Goal: Information Seeking & Learning: Learn about a topic

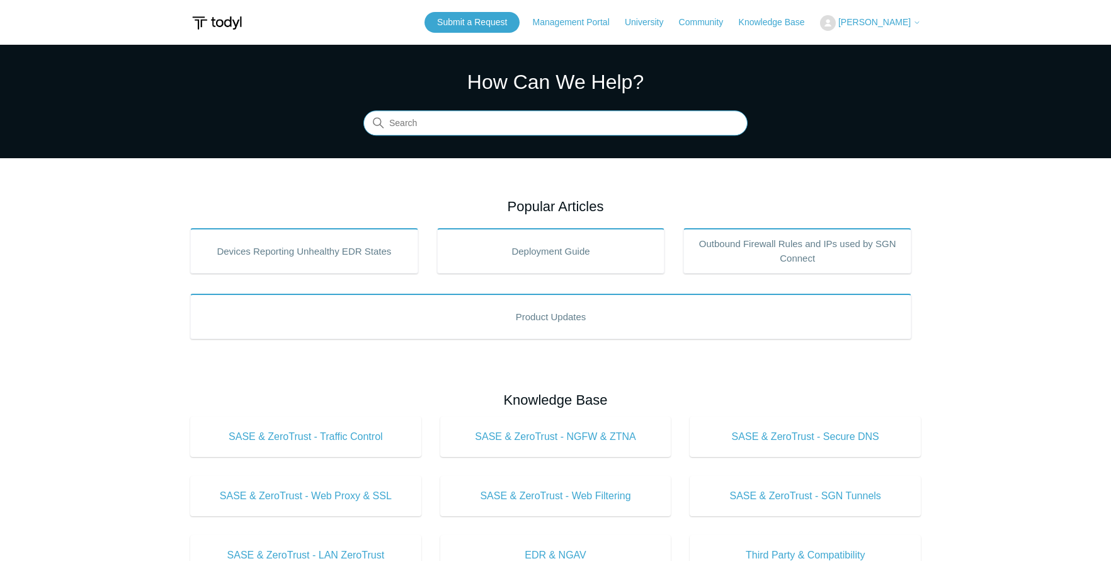
click at [416, 118] on input "Search" at bounding box center [555, 123] width 384 height 25
type input "web filter list"
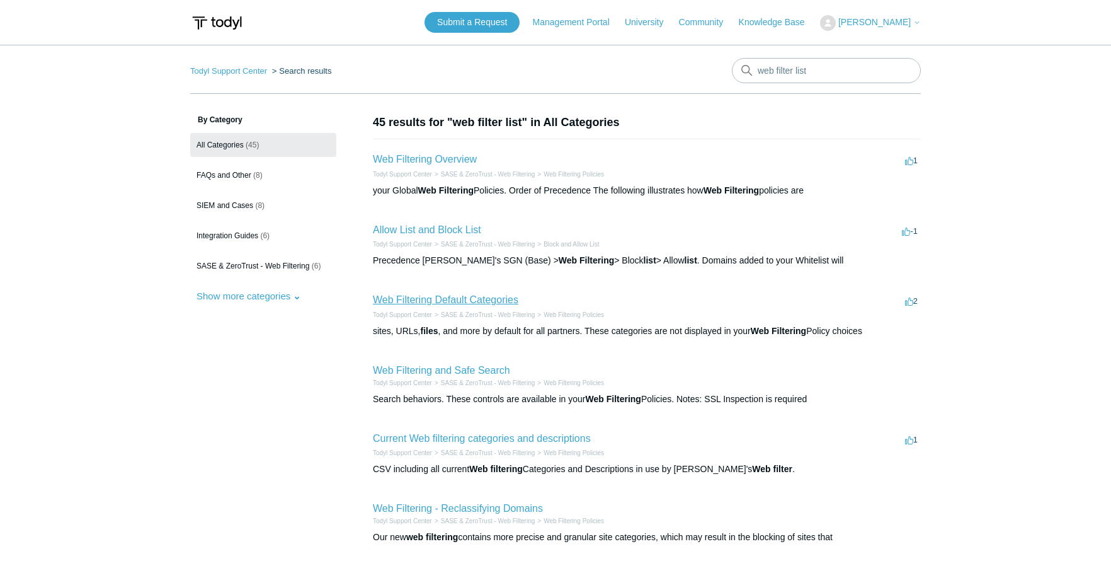
click at [459, 298] on link "Web Filtering Default Categories" at bounding box center [446, 299] width 146 height 11
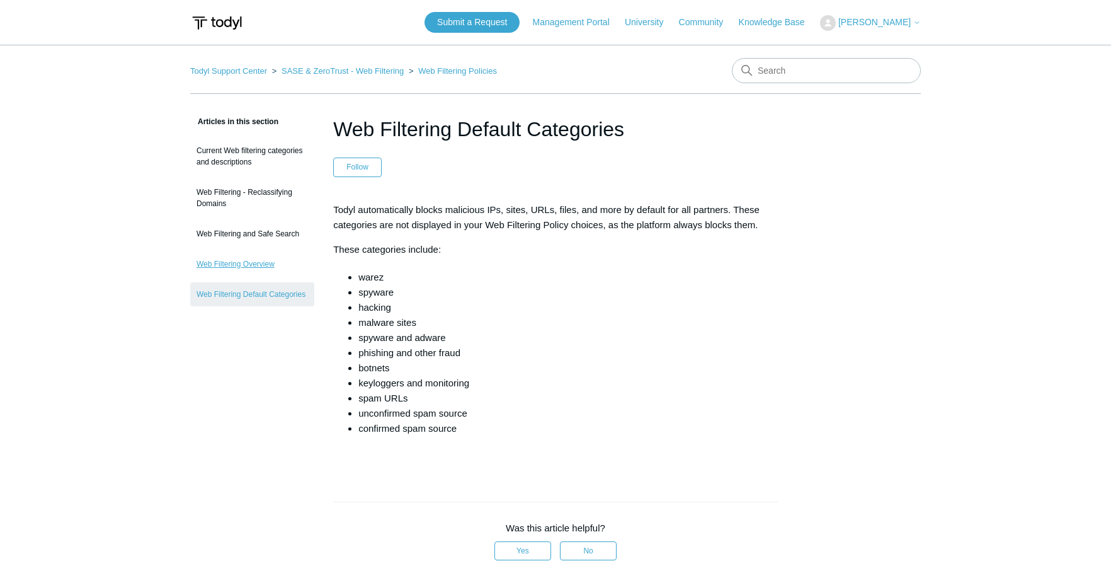
click at [258, 266] on link "Web Filtering Overview" at bounding box center [252, 264] width 124 height 24
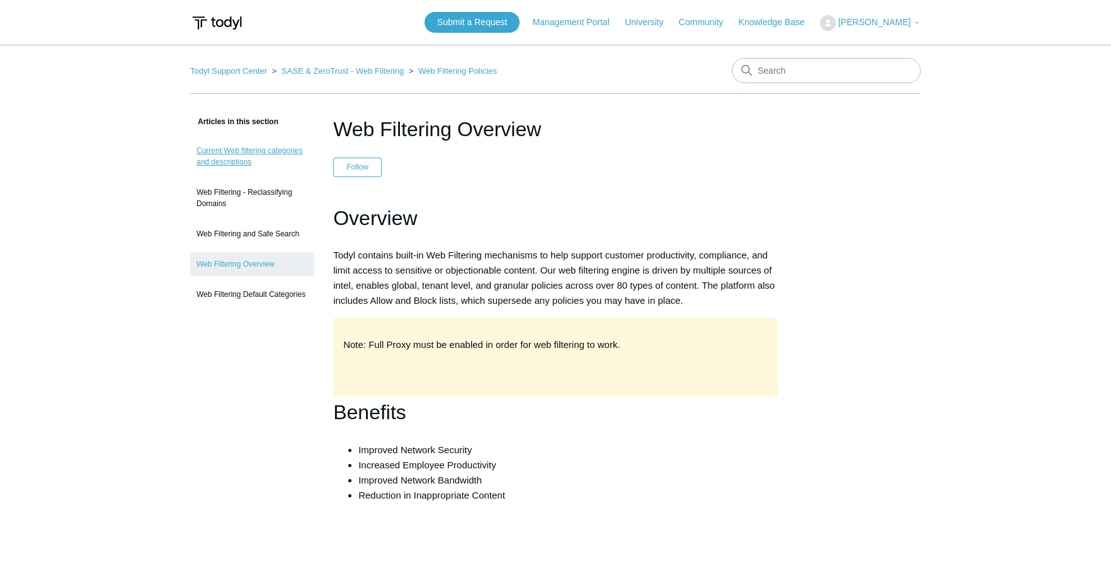
click at [258, 156] on link "Current Web filtering categories and descriptions" at bounding box center [252, 156] width 124 height 35
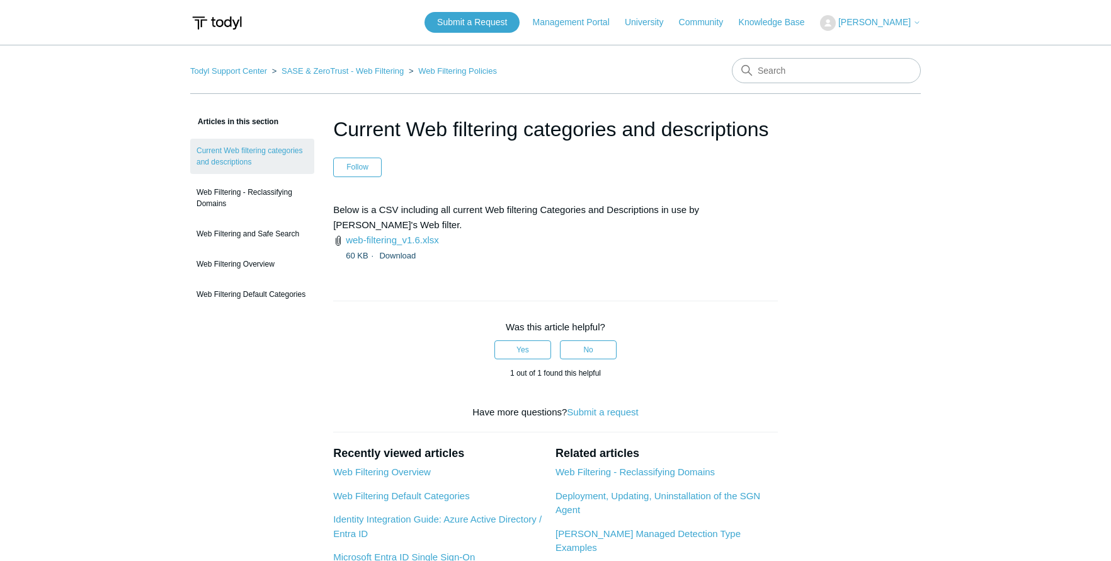
click at [1031, 110] on main "Todyl Support Center SASE & ZeroTrust - Web Filtering Web Filtering Policies Ar…" at bounding box center [555, 418] width 1111 height 746
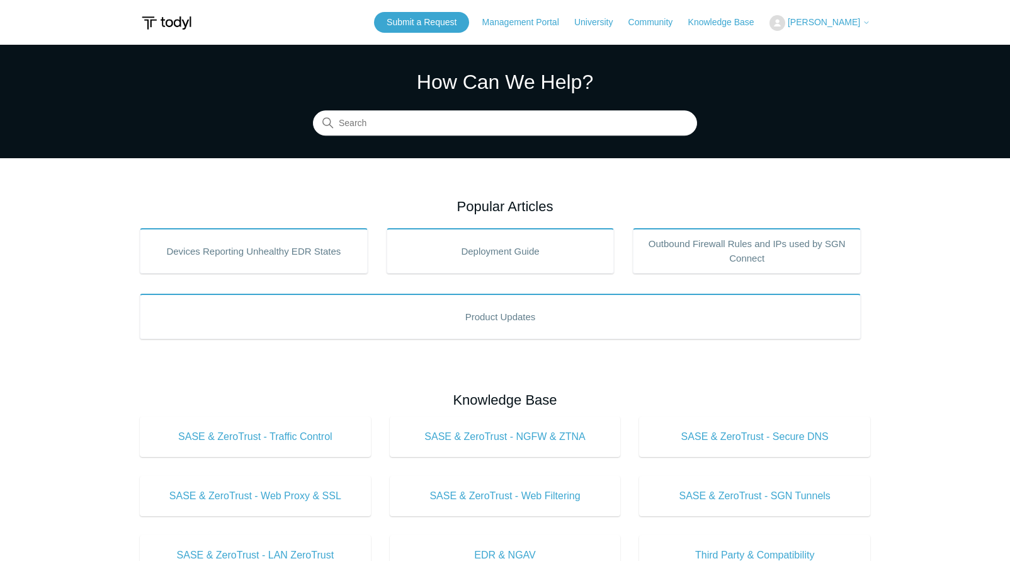
drag, startPoint x: 526, startPoint y: 141, endPoint x: 523, endPoint y: 123, distance: 18.4
click at [525, 140] on section "How Can We Help? Search" at bounding box center [505, 101] width 1010 height 113
click at [523, 122] on input "Search" at bounding box center [505, 123] width 384 height 25
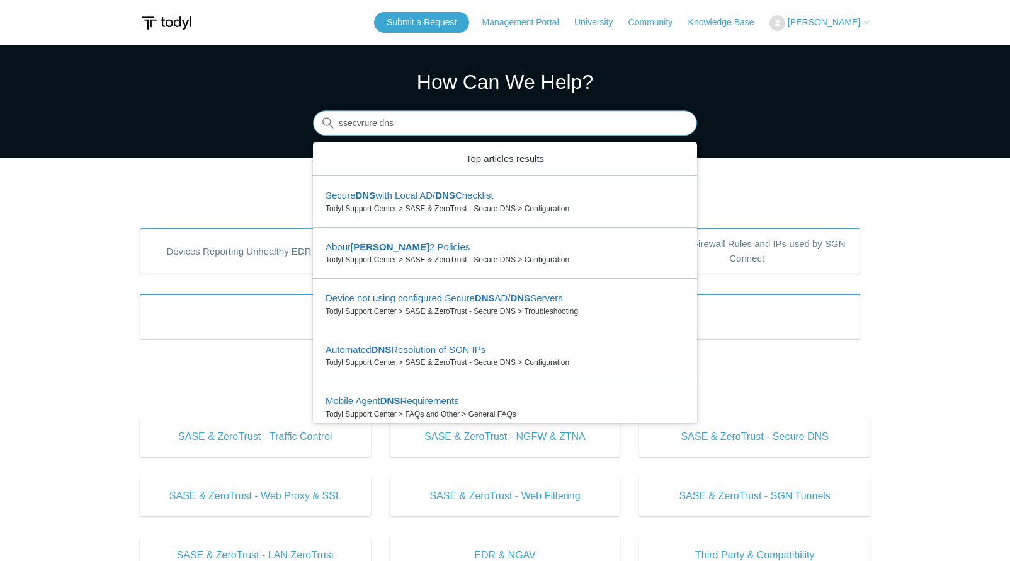
type input "ssecvrure dns"
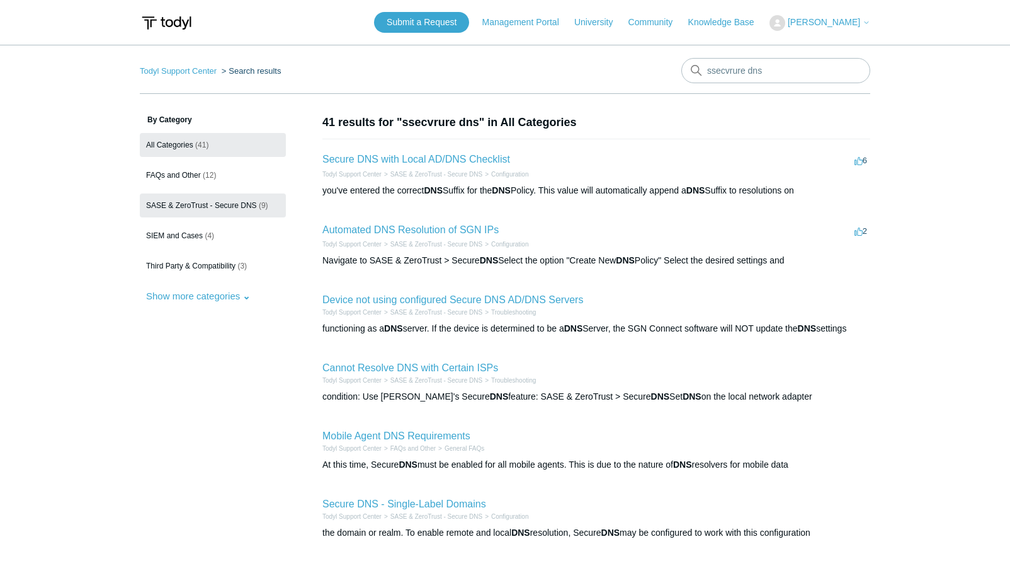
click at [177, 207] on span "SASE & ZeroTrust - Secure DNS" at bounding box center [201, 205] width 111 height 9
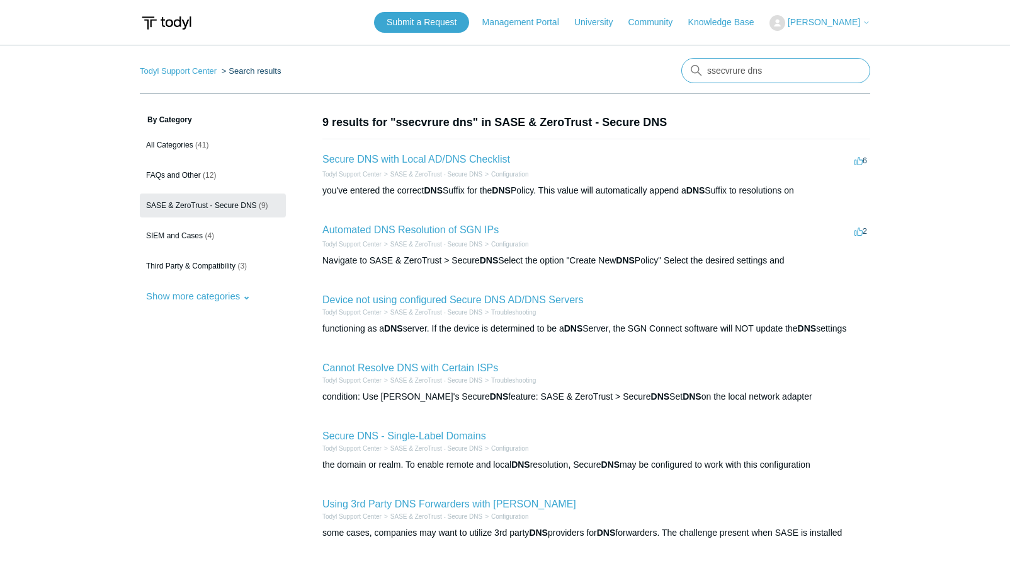
click at [715, 70] on input "ssecvrure dns" at bounding box center [776, 70] width 189 height 25
click at [728, 72] on input "secvrure dns" at bounding box center [776, 70] width 189 height 25
type input "secure dns"
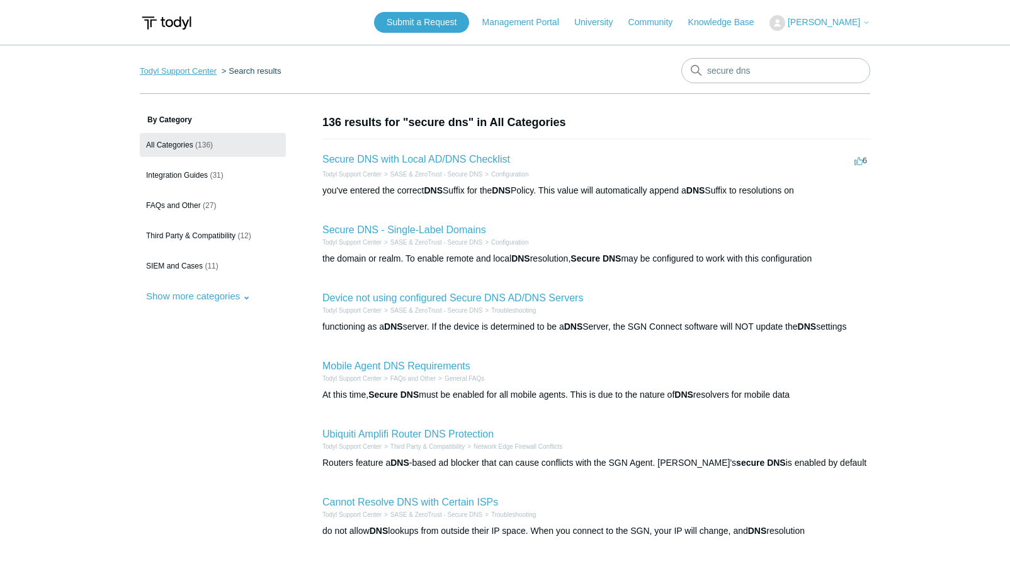
click at [190, 67] on link "Todyl Support Center" at bounding box center [178, 70] width 77 height 9
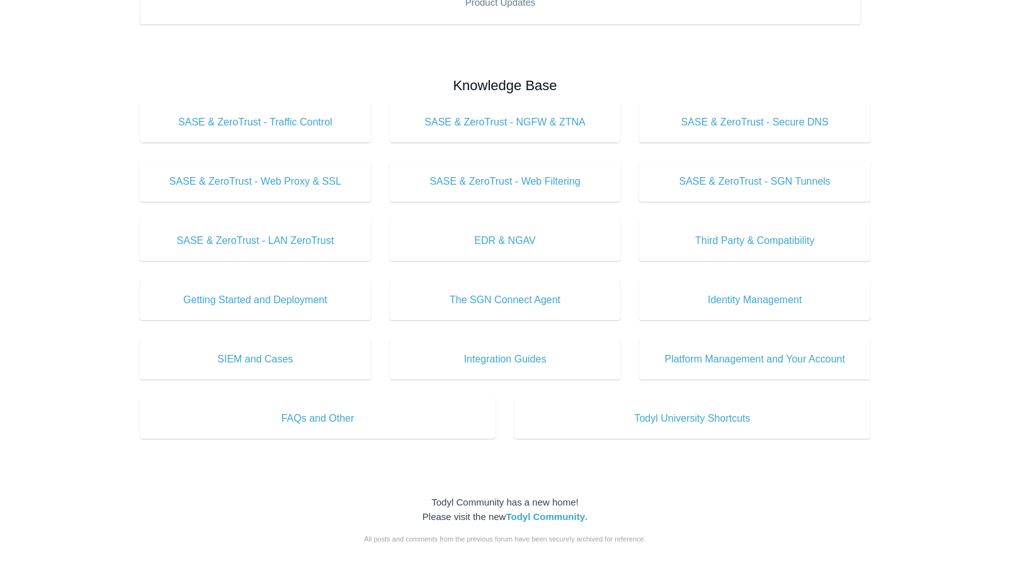
scroll to position [315, 0]
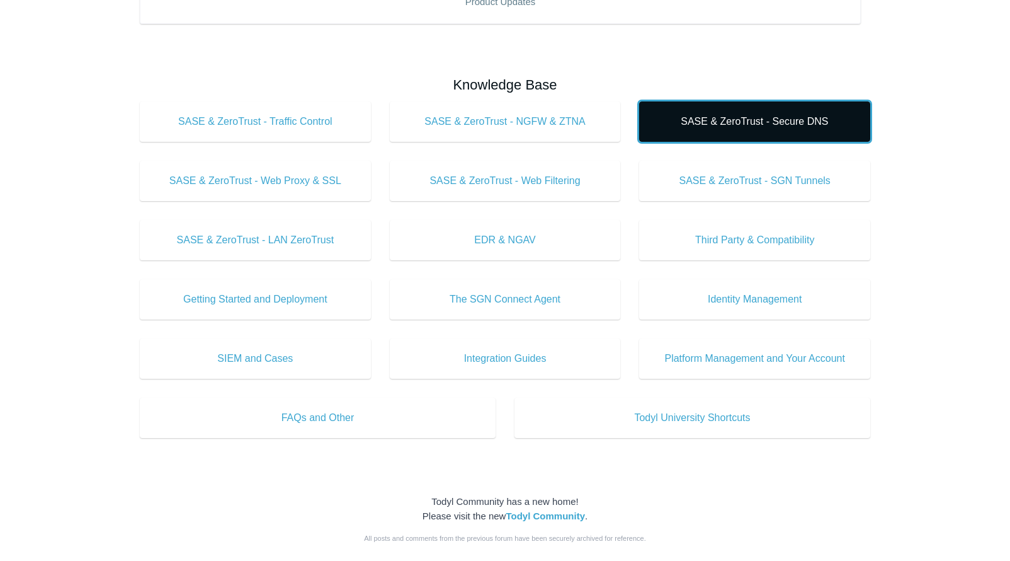
click at [857, 124] on link "SASE & ZeroTrust - Secure DNS" at bounding box center [754, 121] width 231 height 40
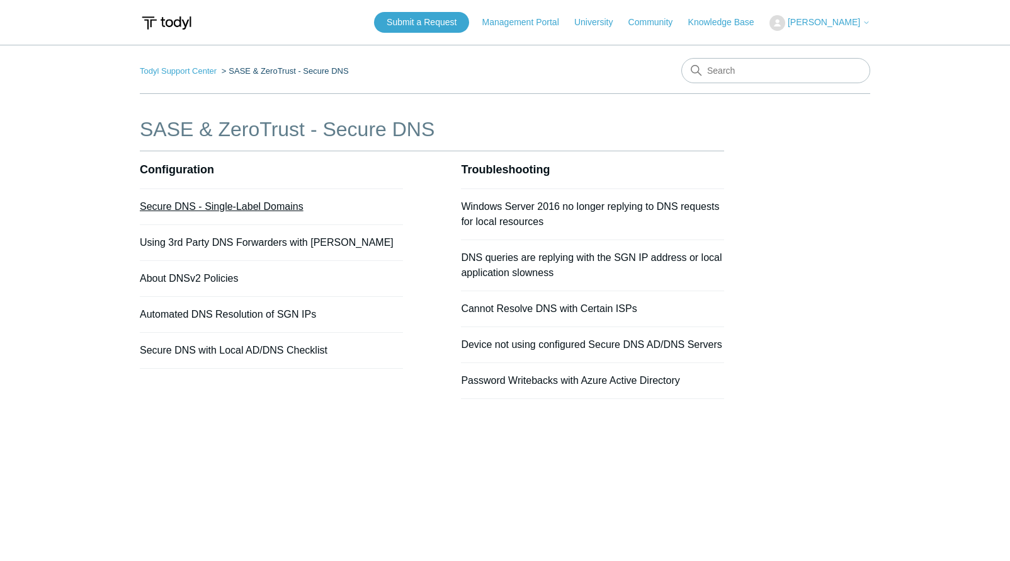
click at [274, 201] on link "Secure DNS - Single-Label Domains" at bounding box center [222, 206] width 164 height 11
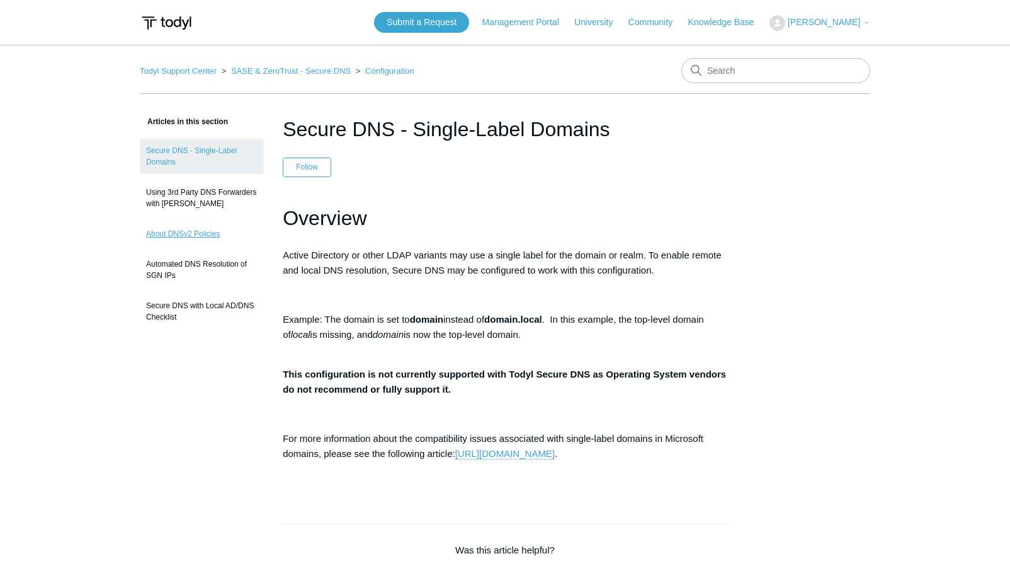
click at [222, 235] on link "About DNSv2 Policies" at bounding box center [202, 234] width 124 height 24
